Goal: Transaction & Acquisition: Download file/media

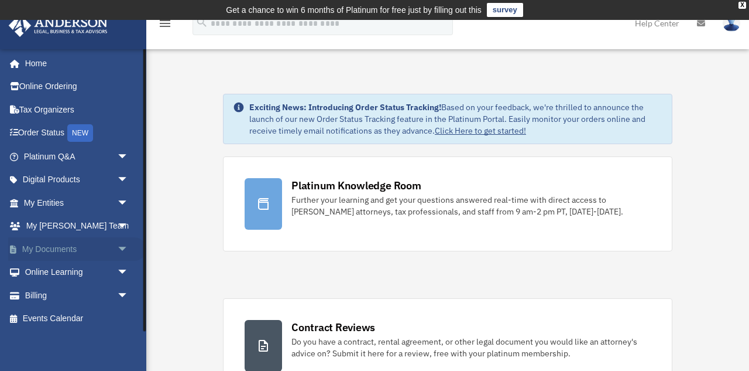
click at [117, 249] on span "arrow_drop_down" at bounding box center [128, 249] width 23 height 24
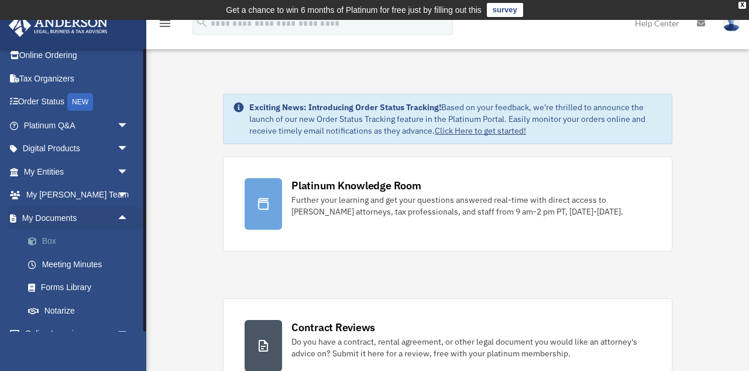
click at [50, 244] on link "Box" at bounding box center [81, 240] width 130 height 23
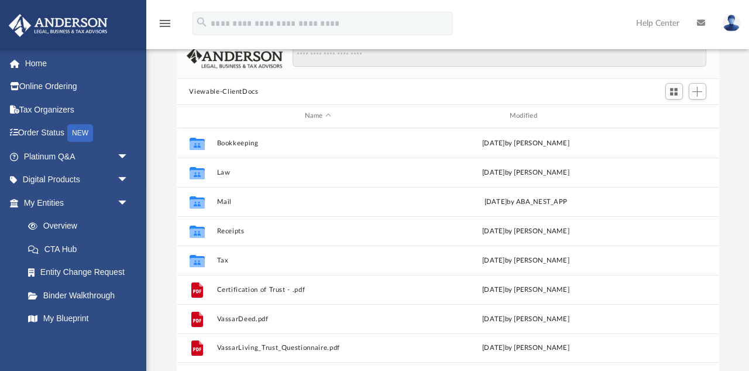
scroll to position [92, 0]
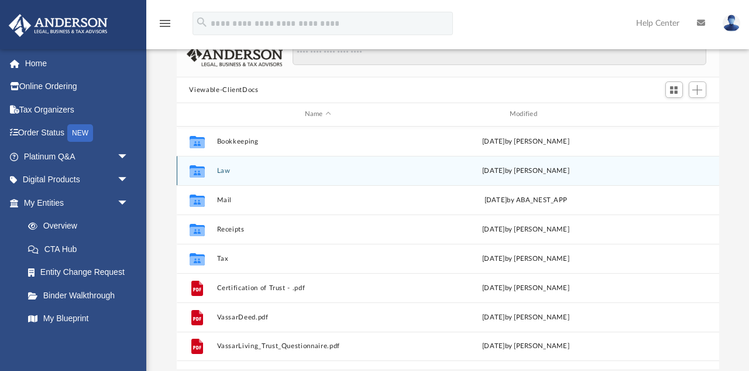
click at [223, 171] on button "Law" at bounding box center [318, 171] width 203 height 8
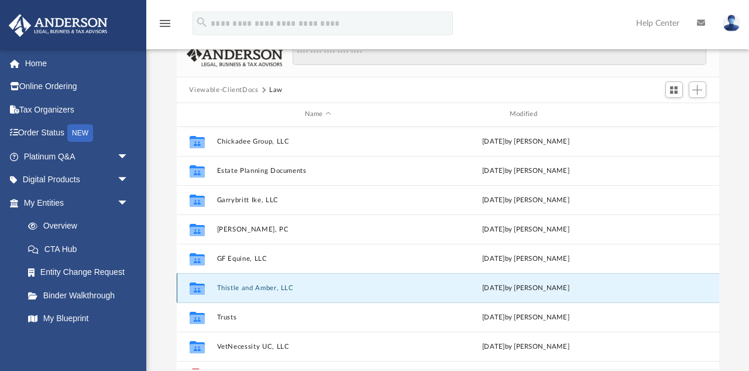
click at [238, 284] on button "Thistle and Amber, LLC" at bounding box center [318, 288] width 203 height 8
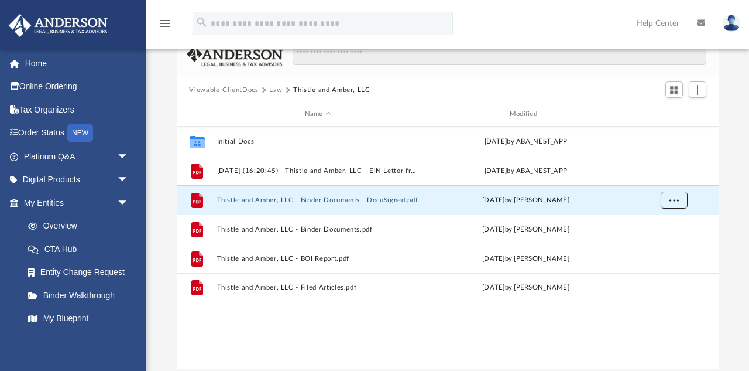
click at [684, 198] on button "More options" at bounding box center [673, 200] width 27 height 18
click at [657, 239] on li "Download" at bounding box center [663, 241] width 34 height 12
click at [676, 198] on span "More options" at bounding box center [673, 199] width 9 height 6
click at [662, 241] on li "Download" at bounding box center [663, 241] width 34 height 12
click at [280, 90] on button "Law" at bounding box center [275, 90] width 13 height 11
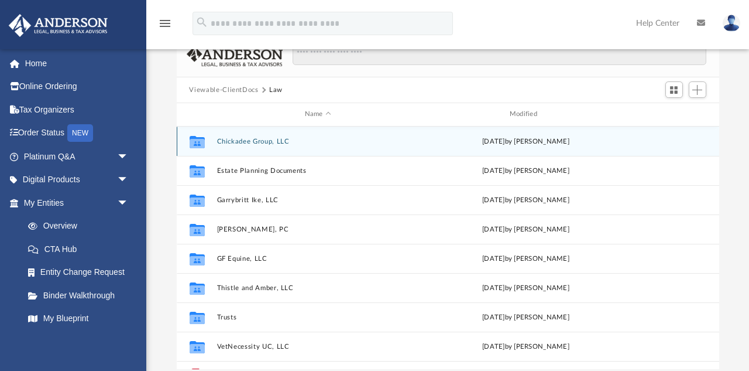
click at [276, 141] on button "Chickadee Group, LLC" at bounding box center [318, 142] width 203 height 8
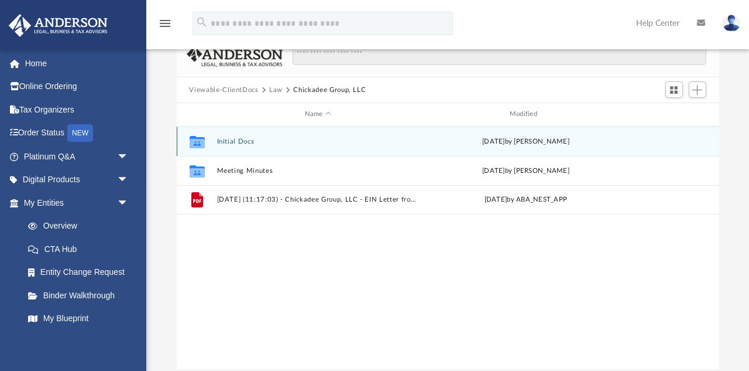
click at [542, 139] on div "Thu Feb 27 2025 by Crayton Olivieri" at bounding box center [525, 141] width 203 height 11
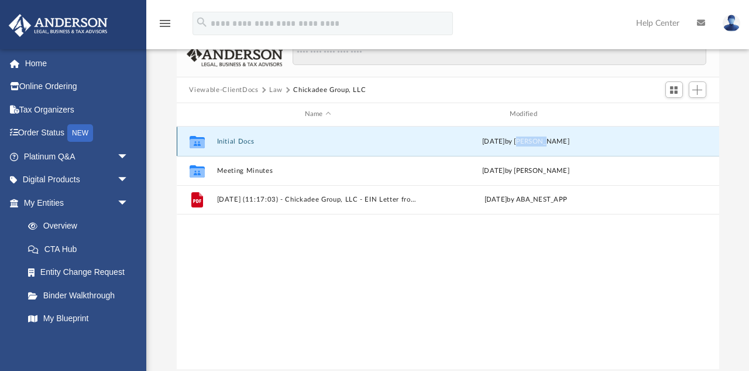
click at [242, 143] on button "Initial Docs" at bounding box center [318, 142] width 203 height 8
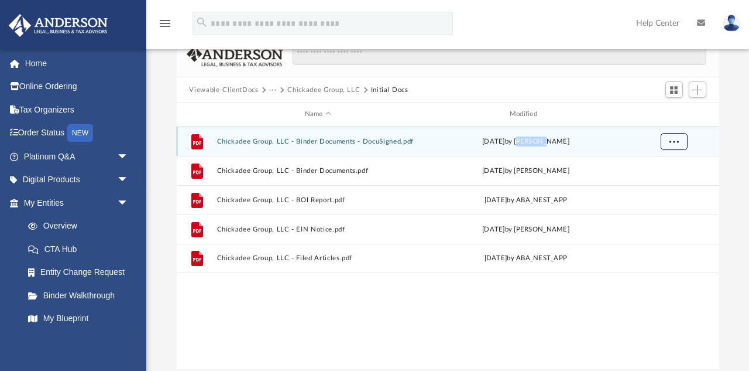
click at [674, 143] on span "More options" at bounding box center [673, 141] width 9 height 6
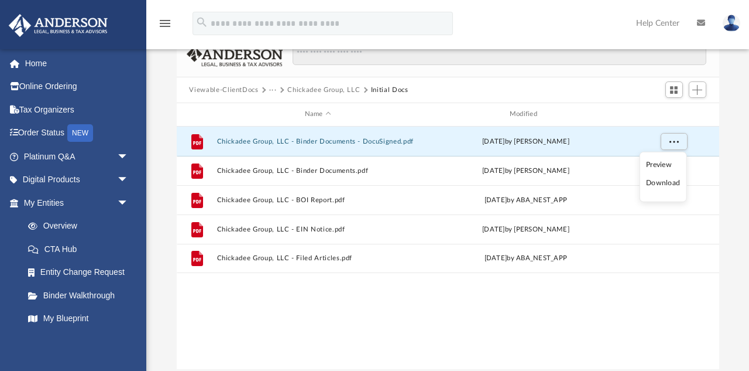
click at [657, 185] on li "Download" at bounding box center [663, 183] width 34 height 12
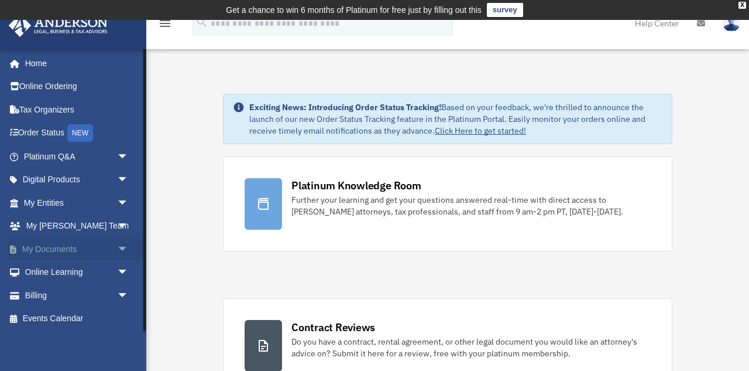
click at [122, 243] on span "arrow_drop_down" at bounding box center [128, 249] width 23 height 24
click at [92, 270] on link "Box" at bounding box center [81, 272] width 130 height 23
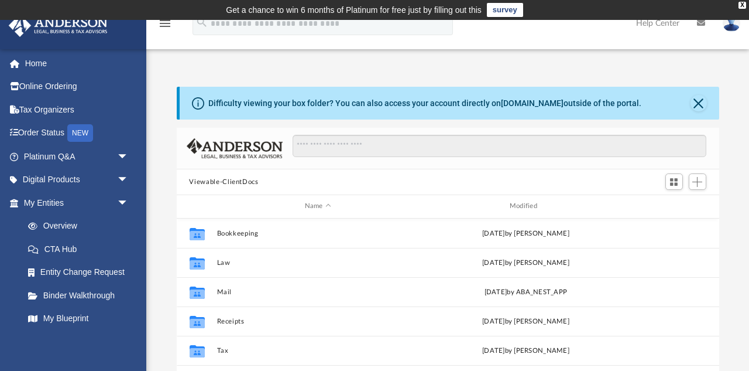
scroll to position [266, 542]
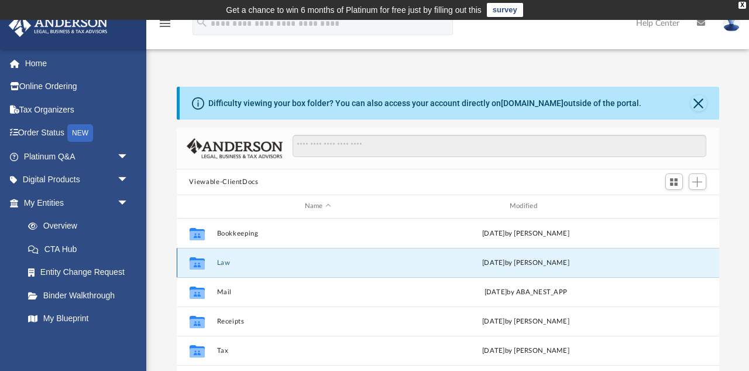
click at [222, 261] on button "Law" at bounding box center [318, 263] width 203 height 8
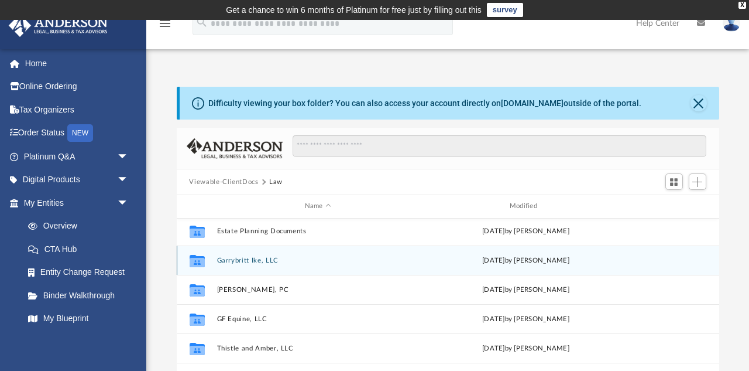
scroll to position [49, 0]
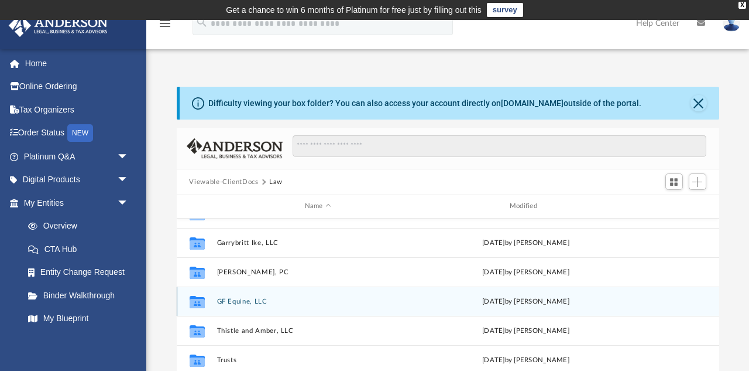
click at [243, 300] on button "GF Equine, LLC" at bounding box center [318, 301] width 203 height 8
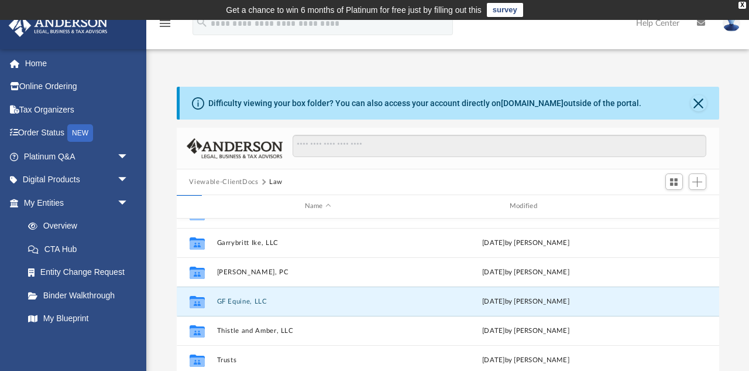
scroll to position [0, 0]
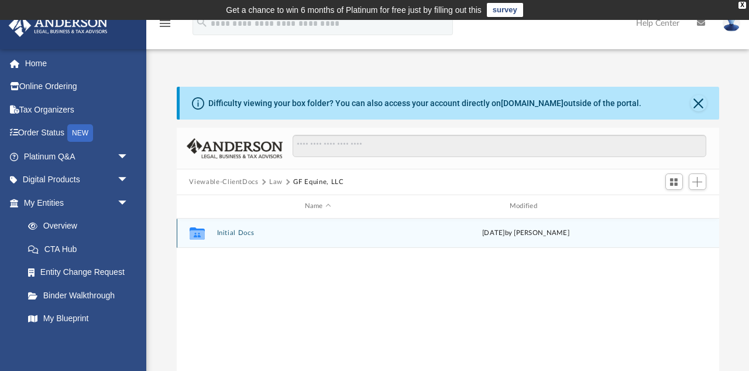
click at [245, 231] on button "Initial Docs" at bounding box center [318, 233] width 203 height 8
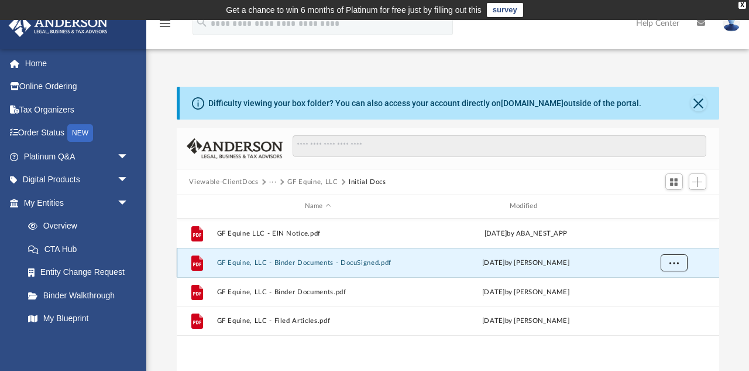
click at [671, 268] on button "More options" at bounding box center [673, 262] width 27 height 18
click at [654, 305] on li "Download" at bounding box center [663, 304] width 34 height 12
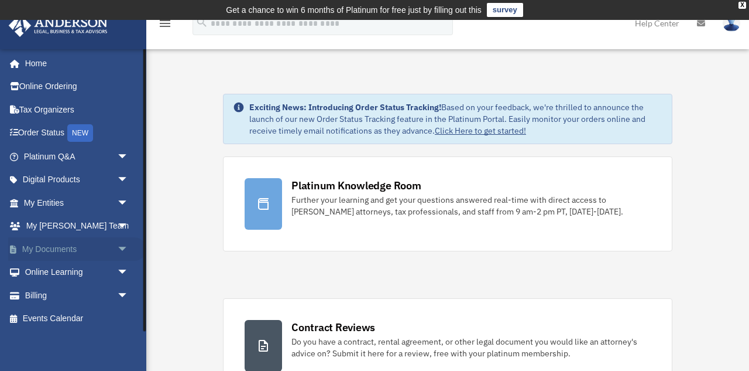
click at [120, 252] on span "arrow_drop_down" at bounding box center [128, 249] width 23 height 24
click at [52, 268] on link "Box" at bounding box center [81, 272] width 130 height 23
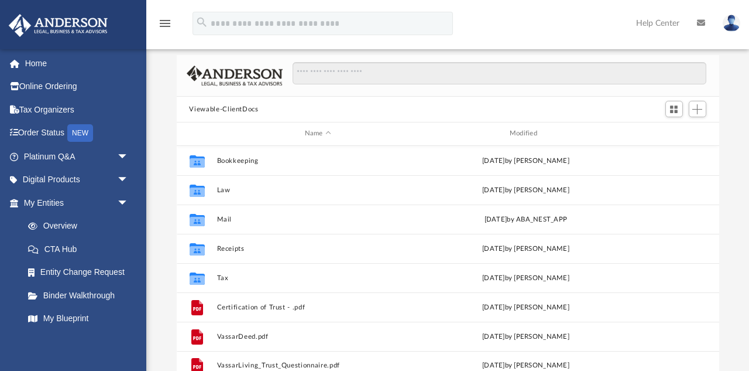
scroll to position [266, 542]
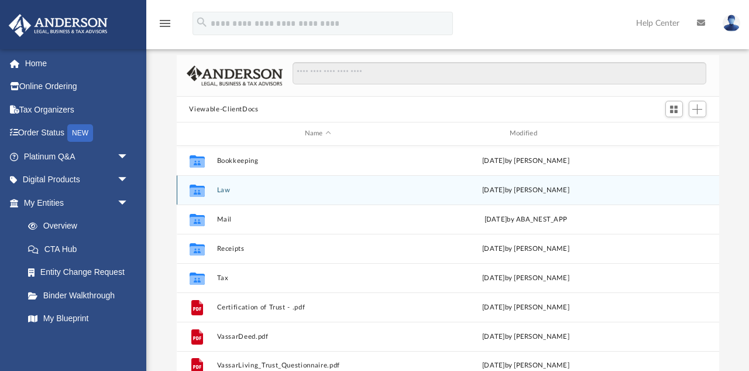
click at [224, 191] on button "Law" at bounding box center [318, 190] width 203 height 8
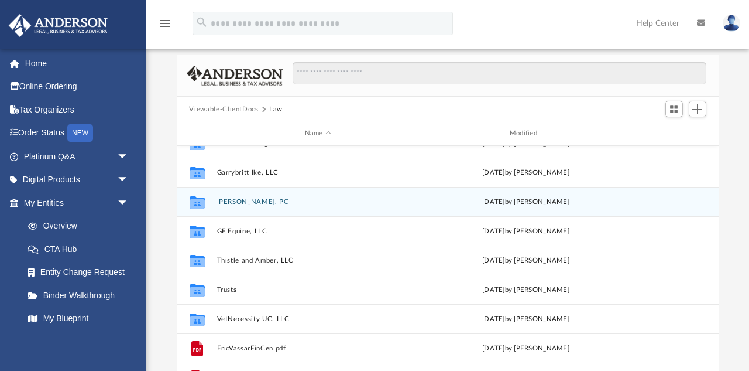
scroll to position [49, 0]
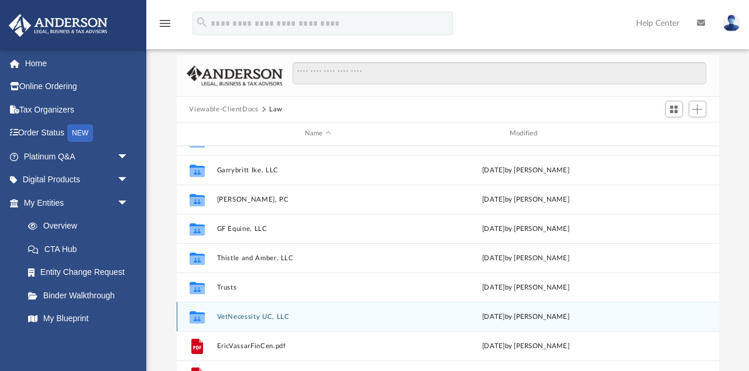
click at [270, 317] on button "VetNecessity UC, LLC" at bounding box center [318, 317] width 203 height 8
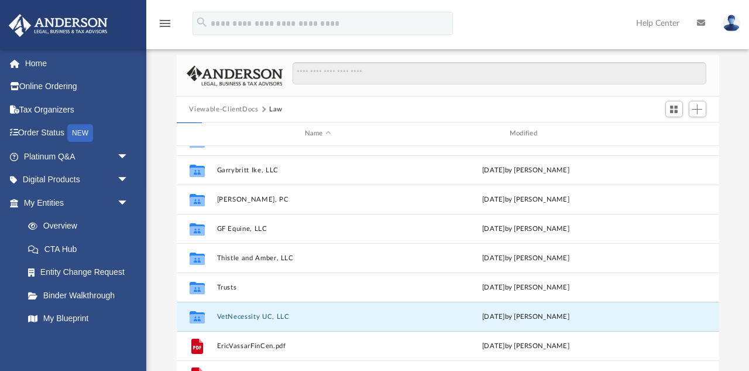
scroll to position [0, 0]
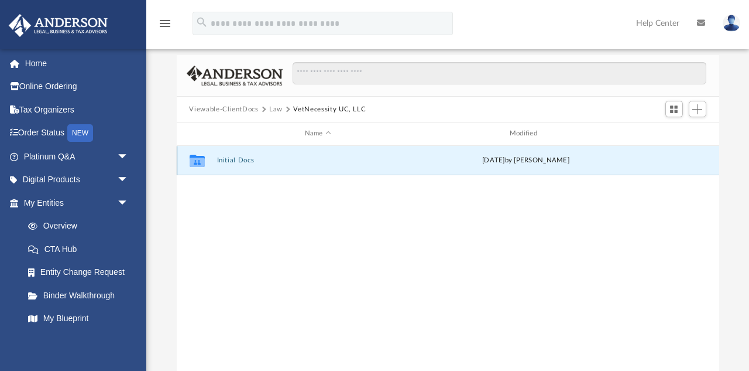
click at [238, 159] on button "Initial Docs" at bounding box center [318, 160] width 203 height 8
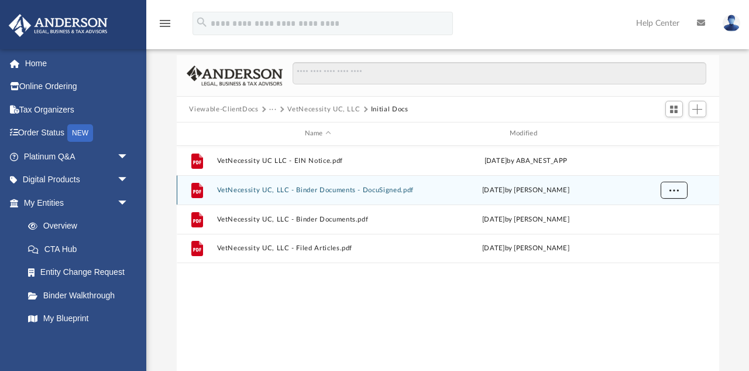
click at [669, 194] on button "More options" at bounding box center [673, 190] width 27 height 18
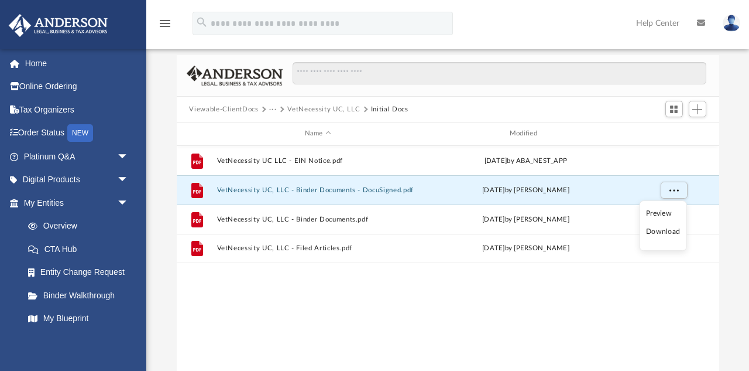
click at [653, 232] on li "Download" at bounding box center [663, 231] width 34 height 12
